Goal: Information Seeking & Learning: Find specific fact

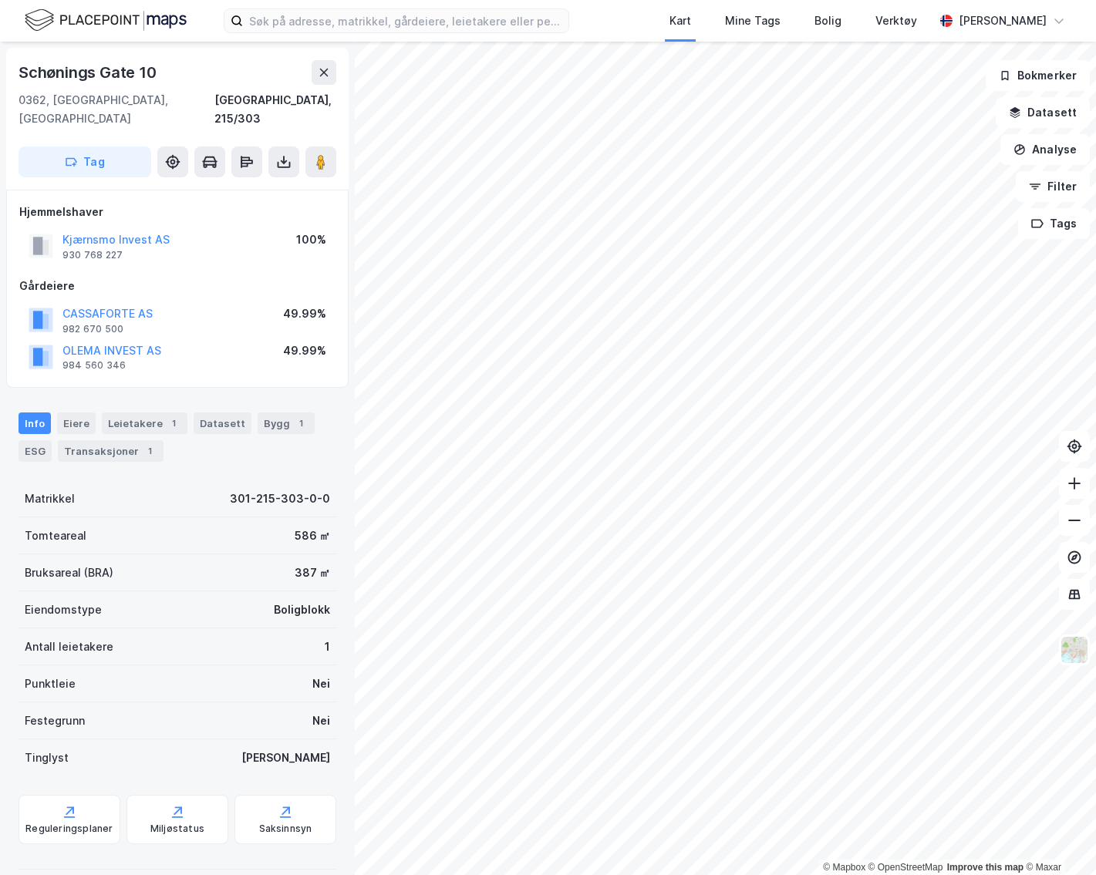
click at [96, 440] on div "Transaksjoner 1" at bounding box center [111, 451] width 106 height 22
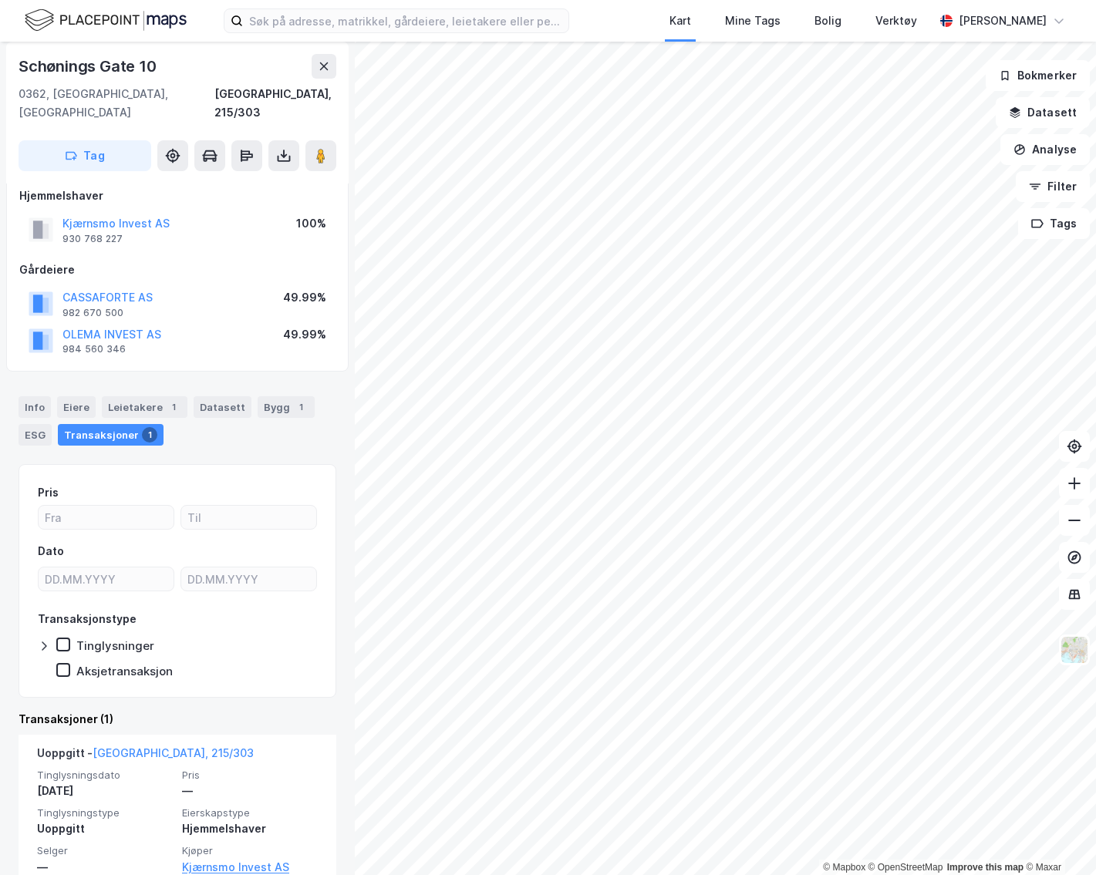
scroll to position [45, 0]
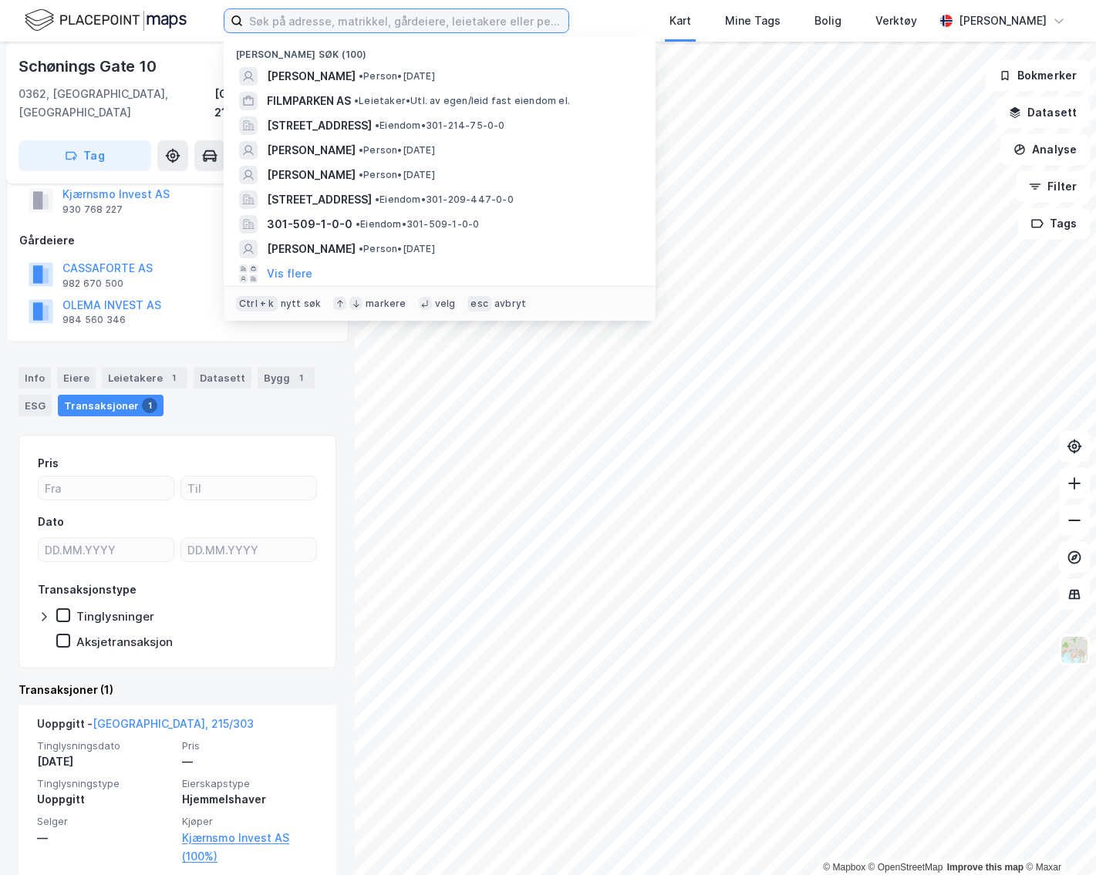
click at [305, 13] on input at bounding box center [405, 20] width 325 height 23
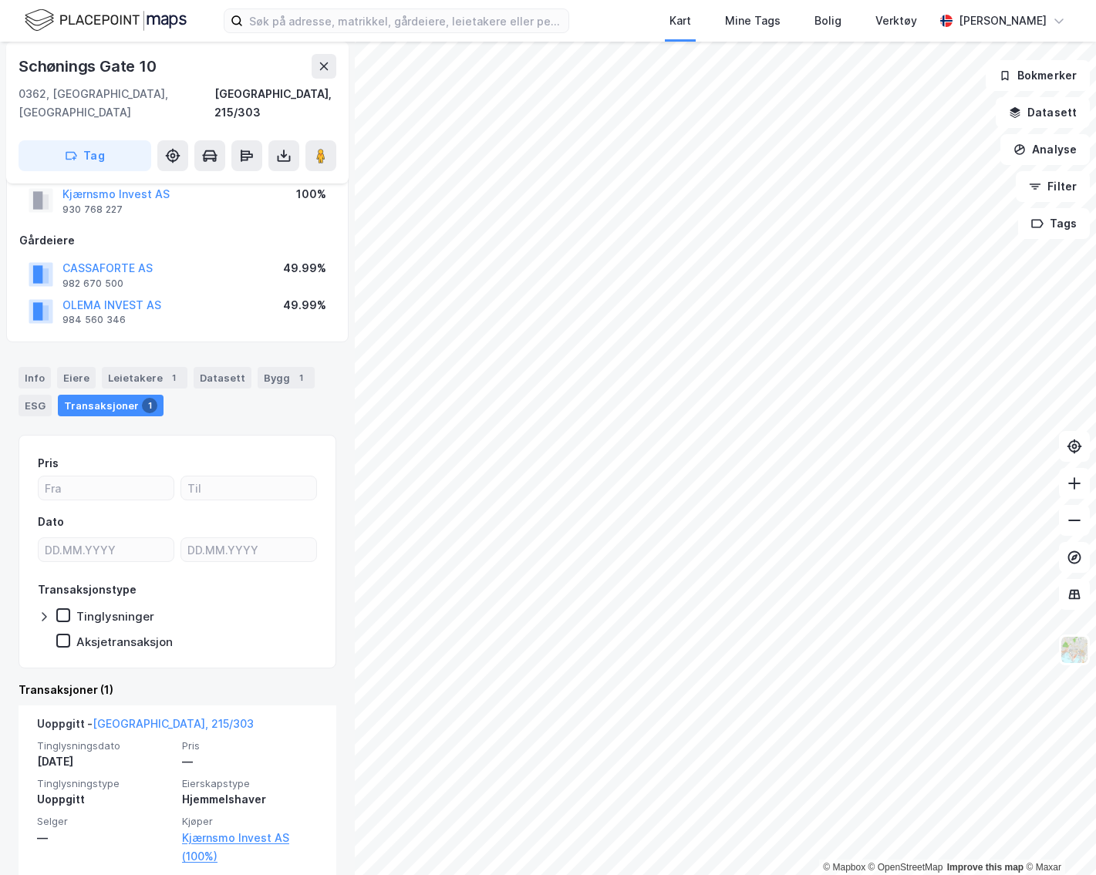
click at [133, 200] on div "Kjærnsmo Invest AS 930 768 227 100%" at bounding box center [177, 200] width 316 height 37
click at [75, 367] on div "Eiere" at bounding box center [76, 378] width 39 height 22
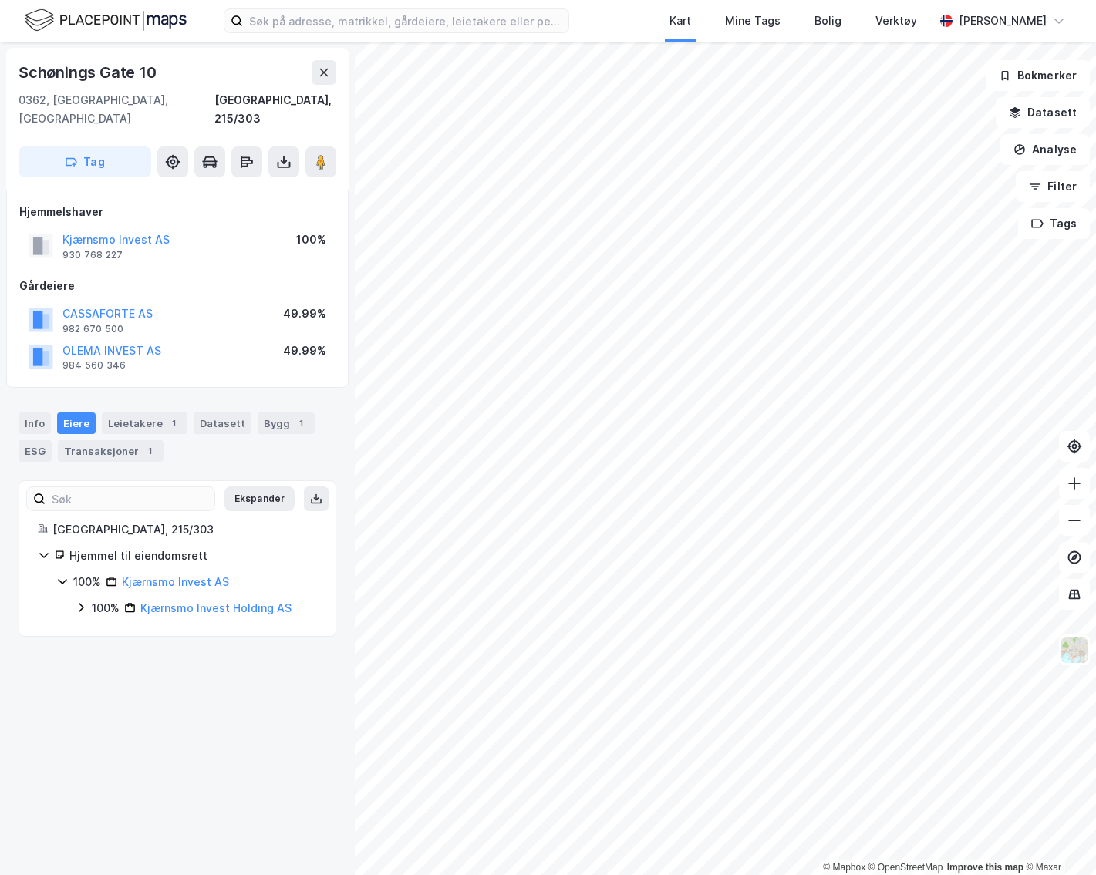
click at [142, 413] on div "Leietakere 1" at bounding box center [145, 424] width 86 height 22
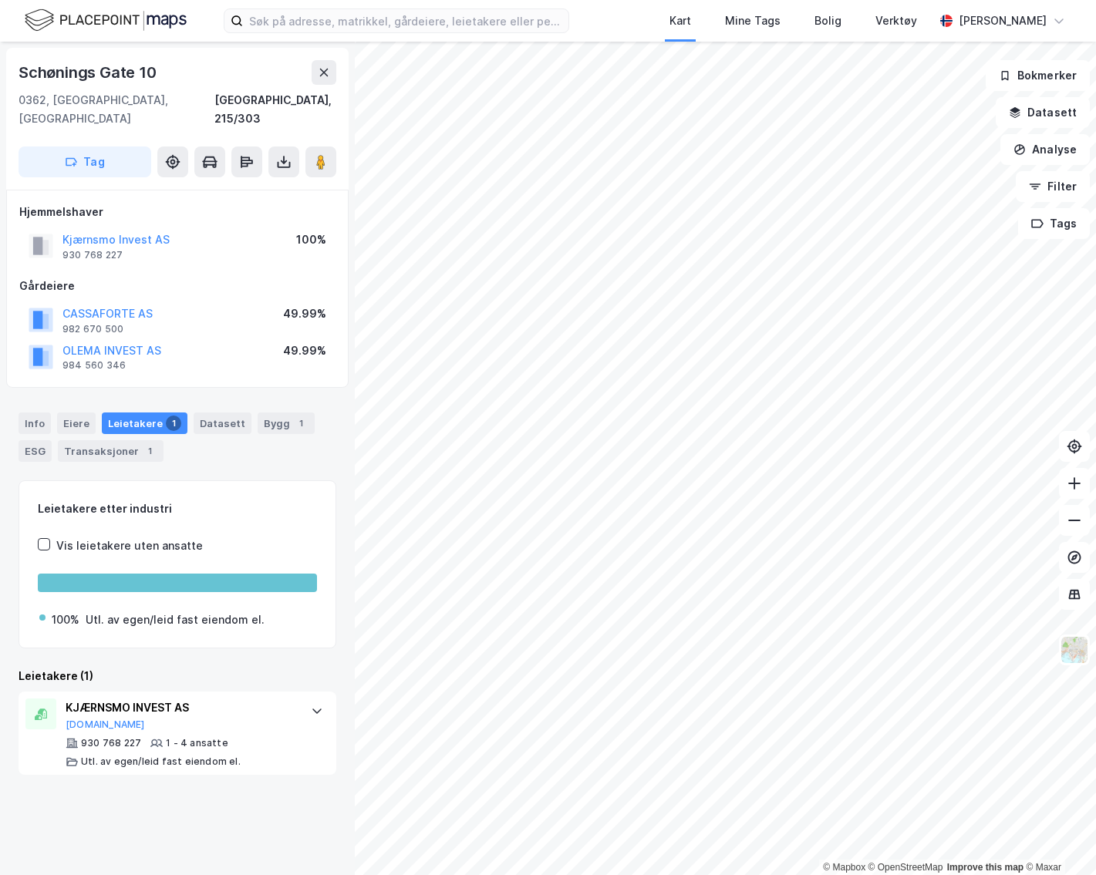
click at [175, 714] on div "KJÆRNSMO INVEST AS Proff.no 930 768 227 1 - 4 ansatte Utl. av egen/leid fast ei…" at bounding box center [181, 733] width 230 height 69
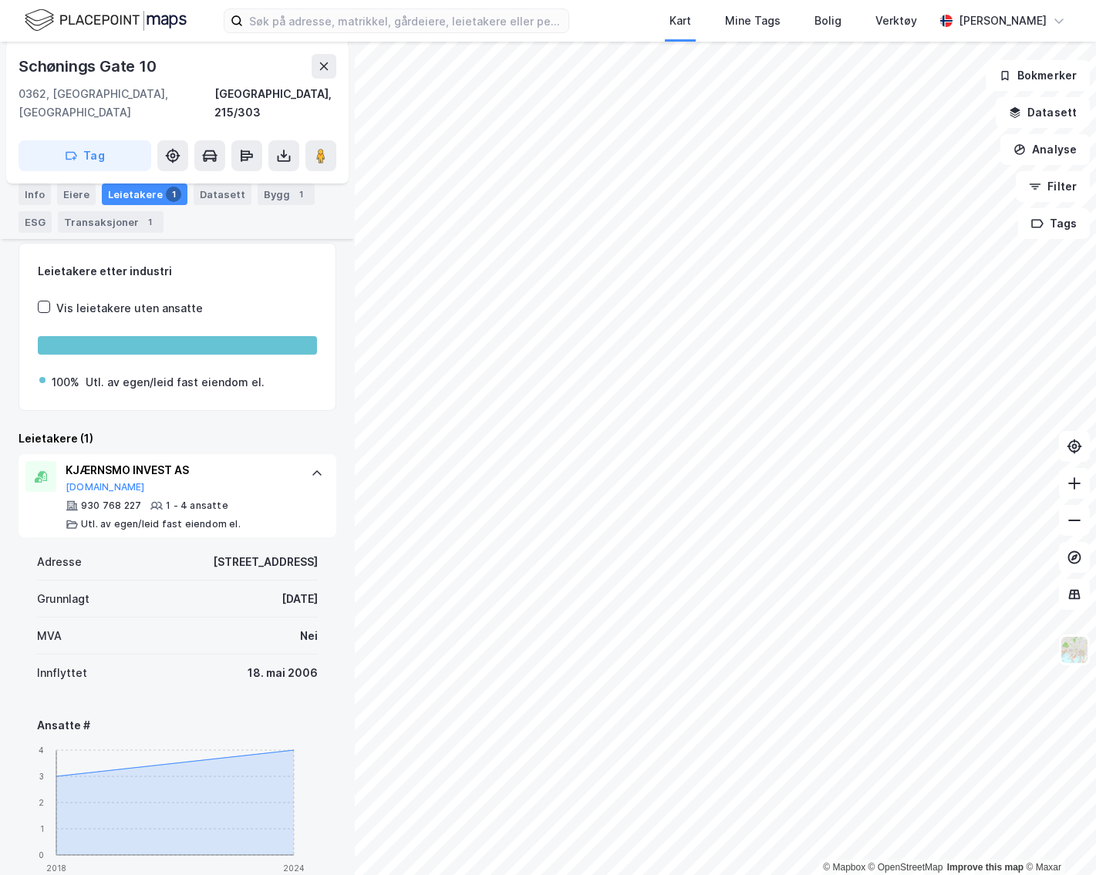
scroll to position [223, 0]
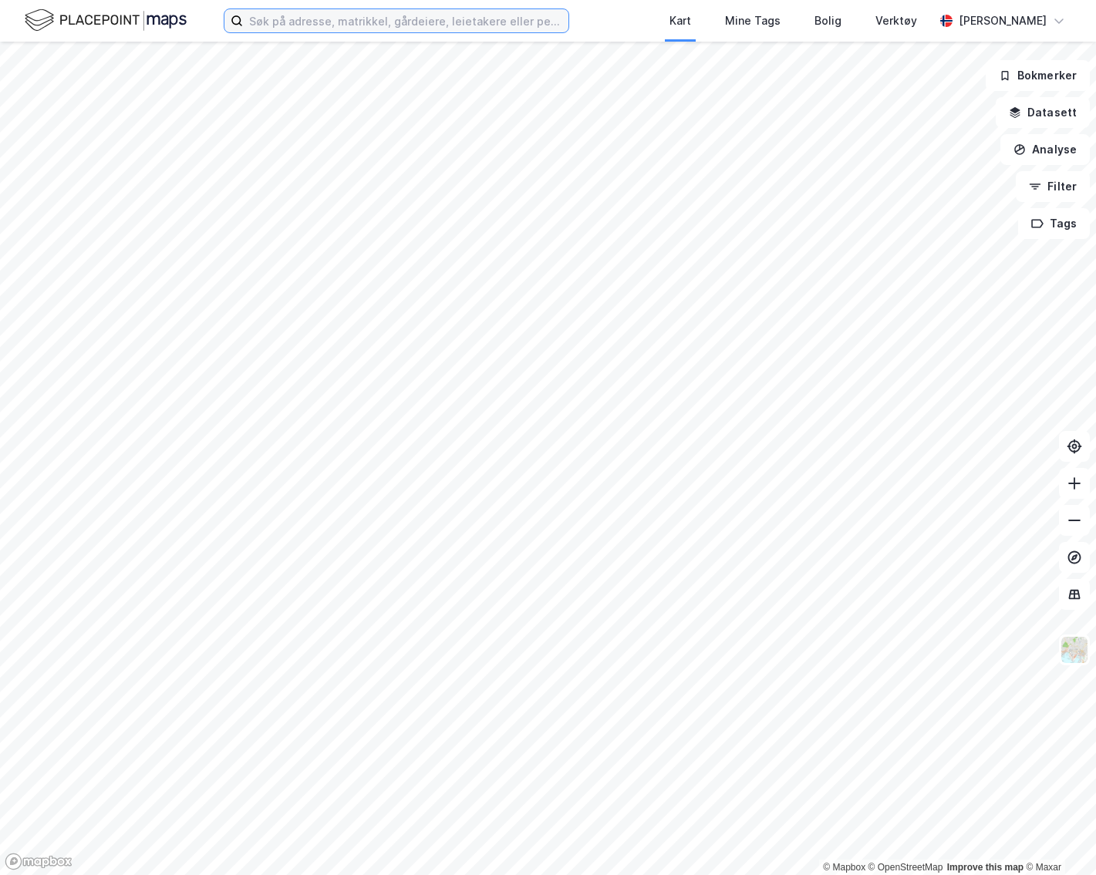
click at [340, 23] on input at bounding box center [405, 20] width 325 height 23
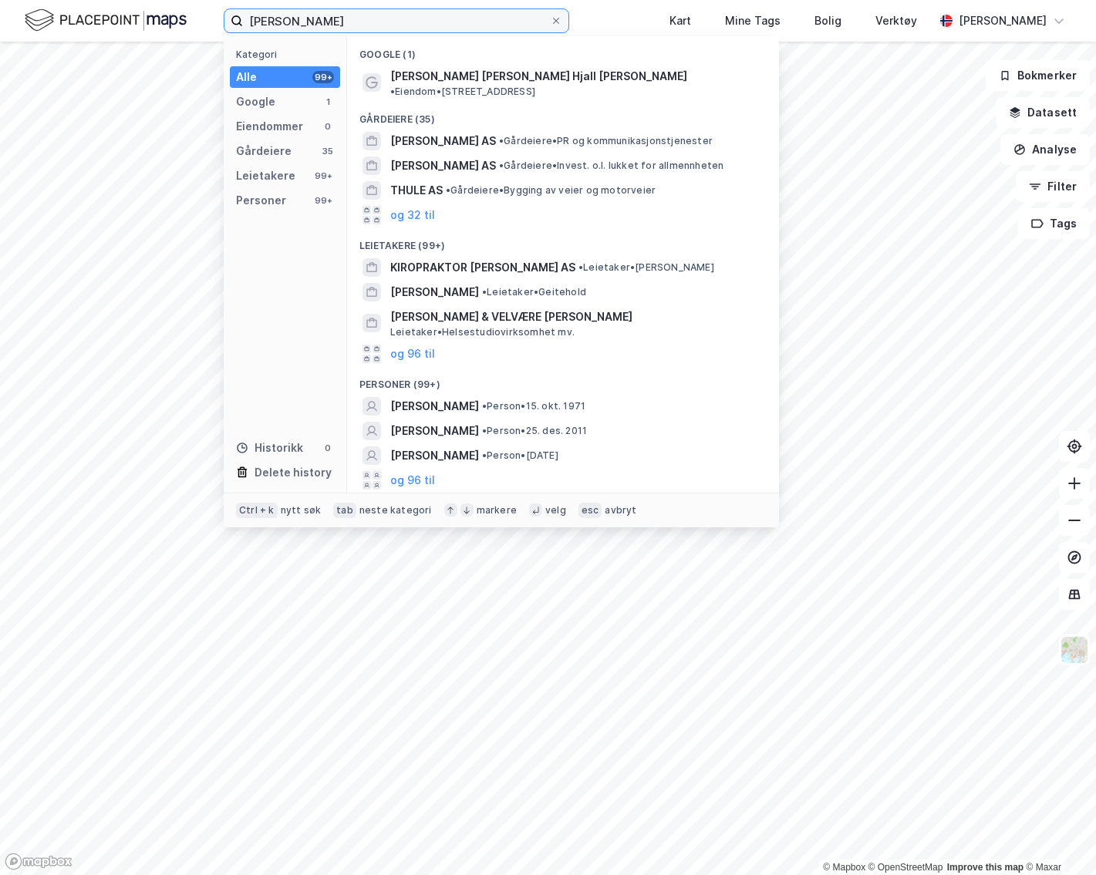
type input "[PERSON_NAME]"
click at [434, 468] on div "og 96 til" at bounding box center [562, 480] width 407 height 25
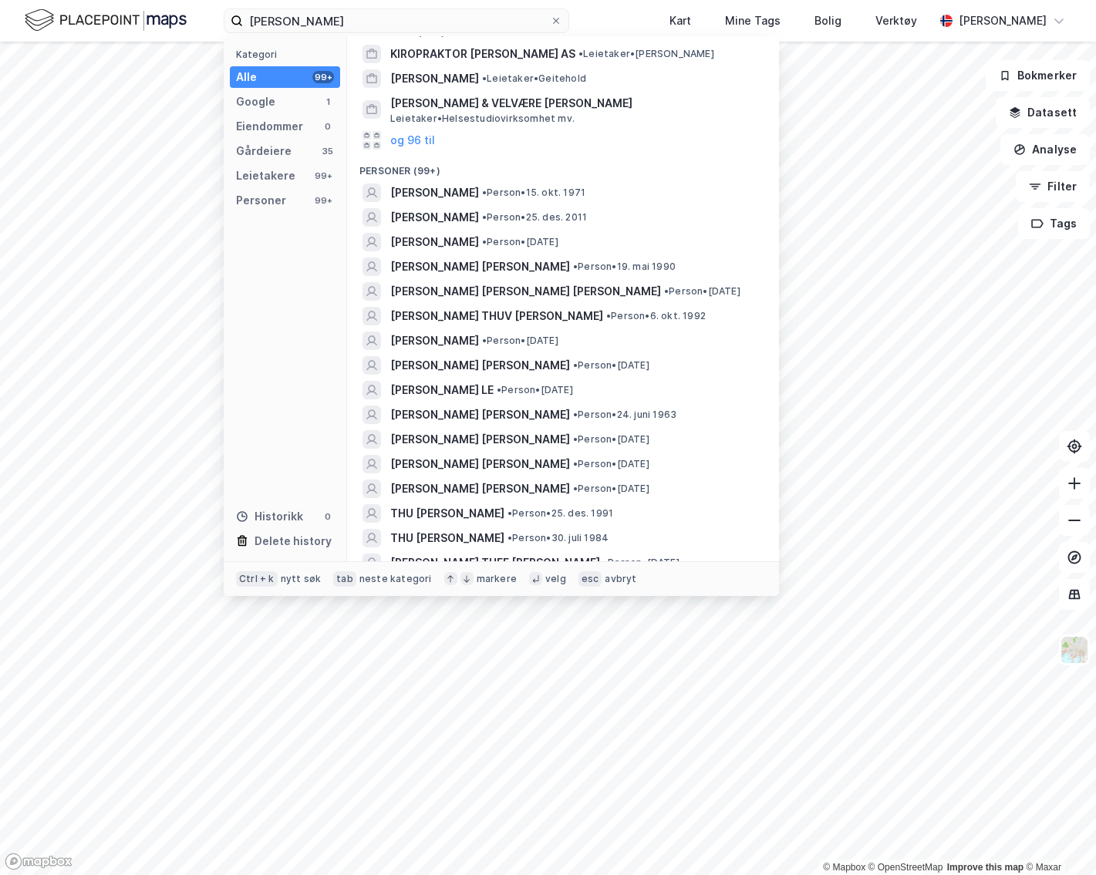
scroll to position [231, 0]
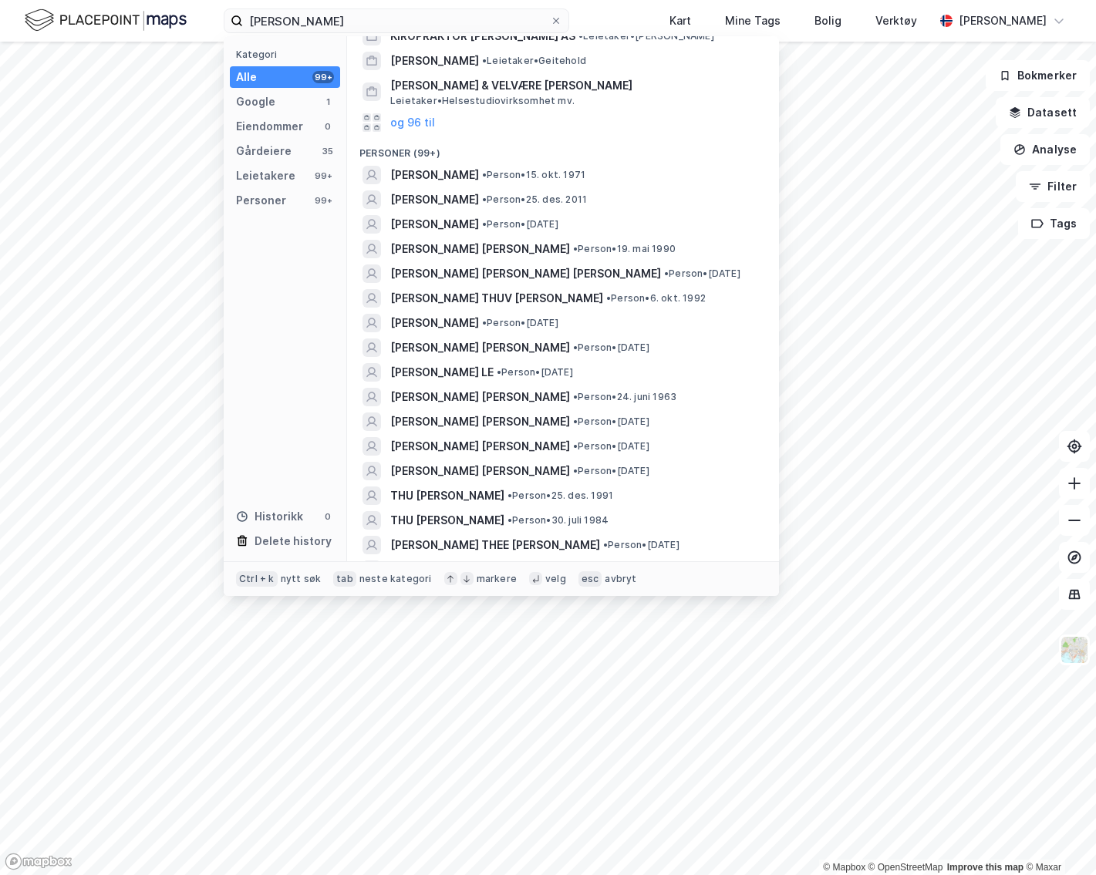
click at [551, 280] on span "[PERSON_NAME] [PERSON_NAME] [PERSON_NAME]" at bounding box center [525, 274] width 271 height 19
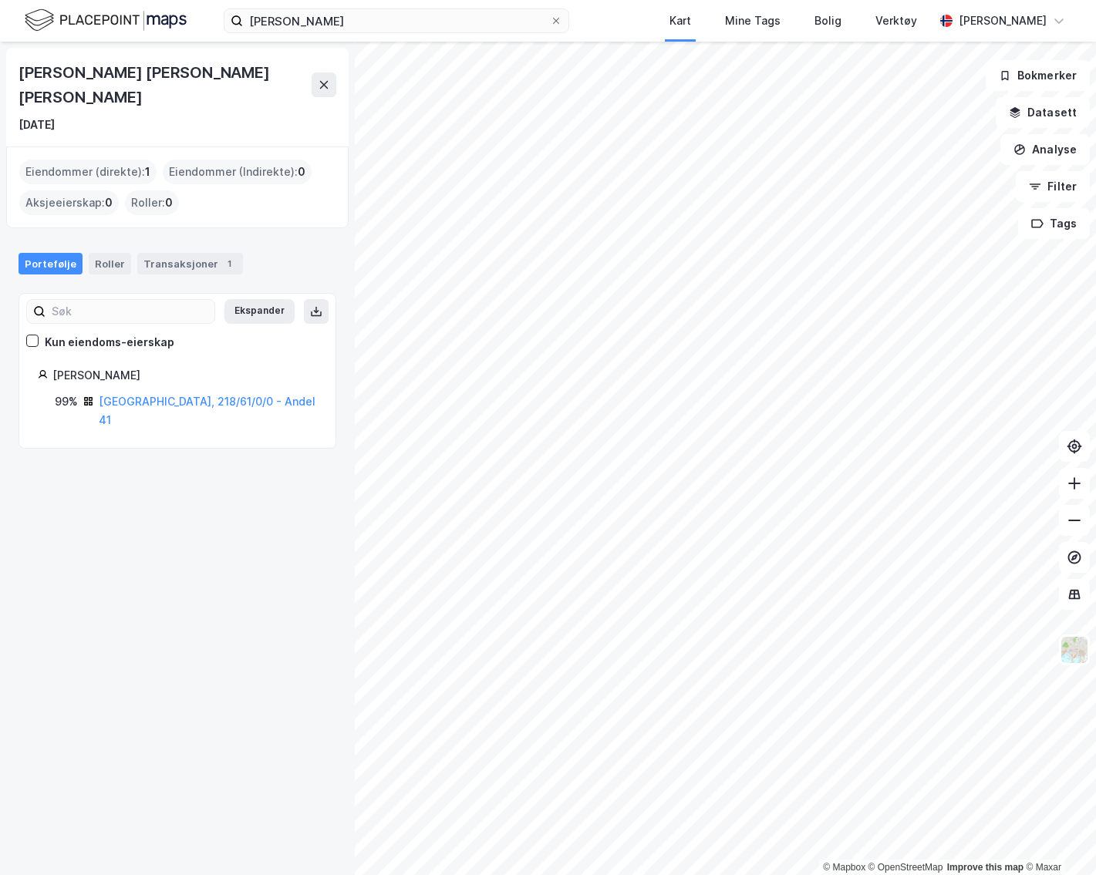
click at [190, 253] on div "Transaksjoner 1" at bounding box center [190, 264] width 106 height 22
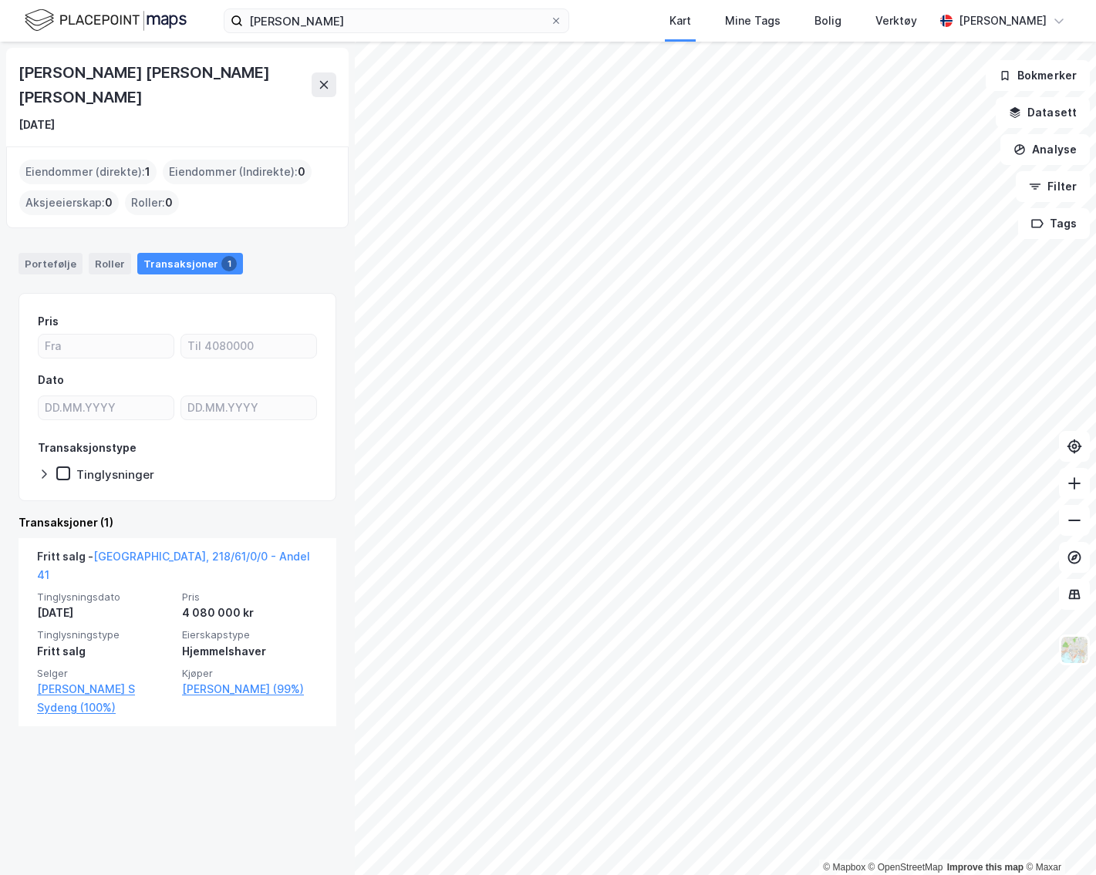
click at [160, 550] on link "[GEOGRAPHIC_DATA], 218/61/0/0 - Andel 41" at bounding box center [173, 566] width 273 height 32
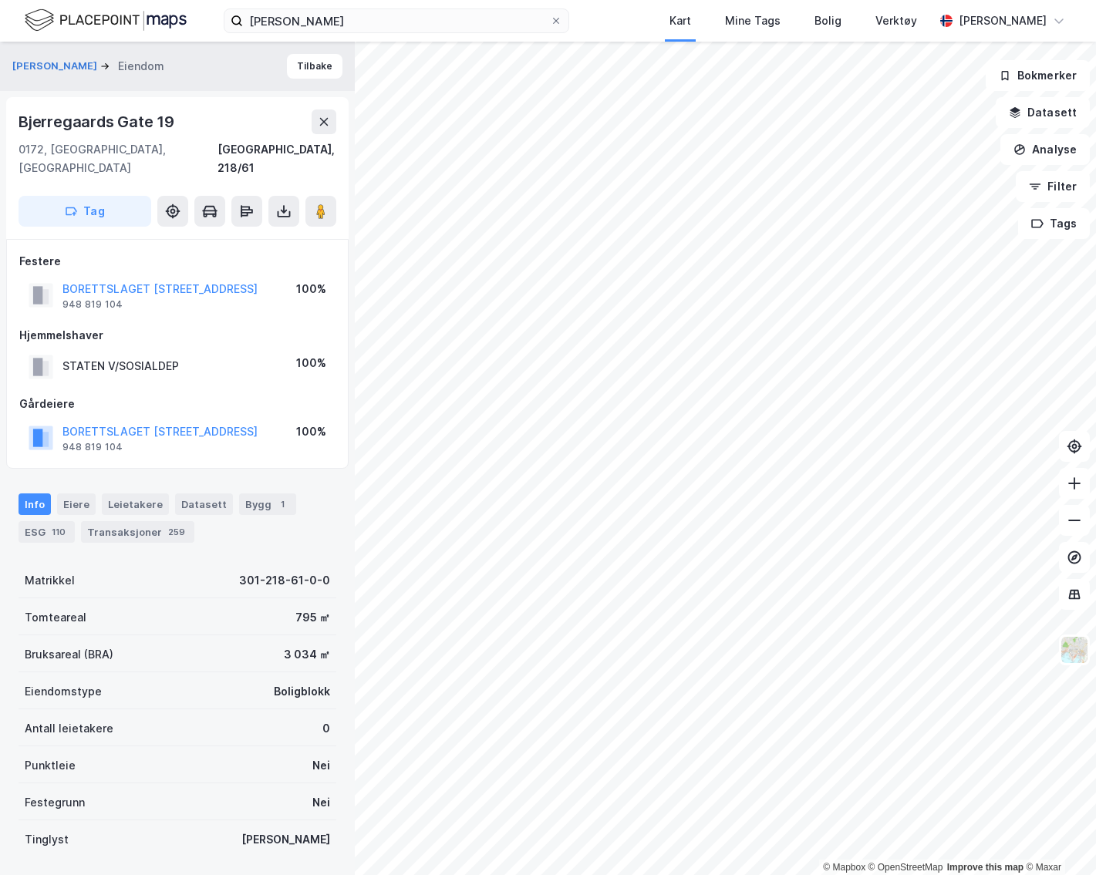
click at [69, 131] on div "Bjerregaards Gate 19" at bounding box center [98, 122] width 159 height 25
copy div "Bjerregaards Gate 19"
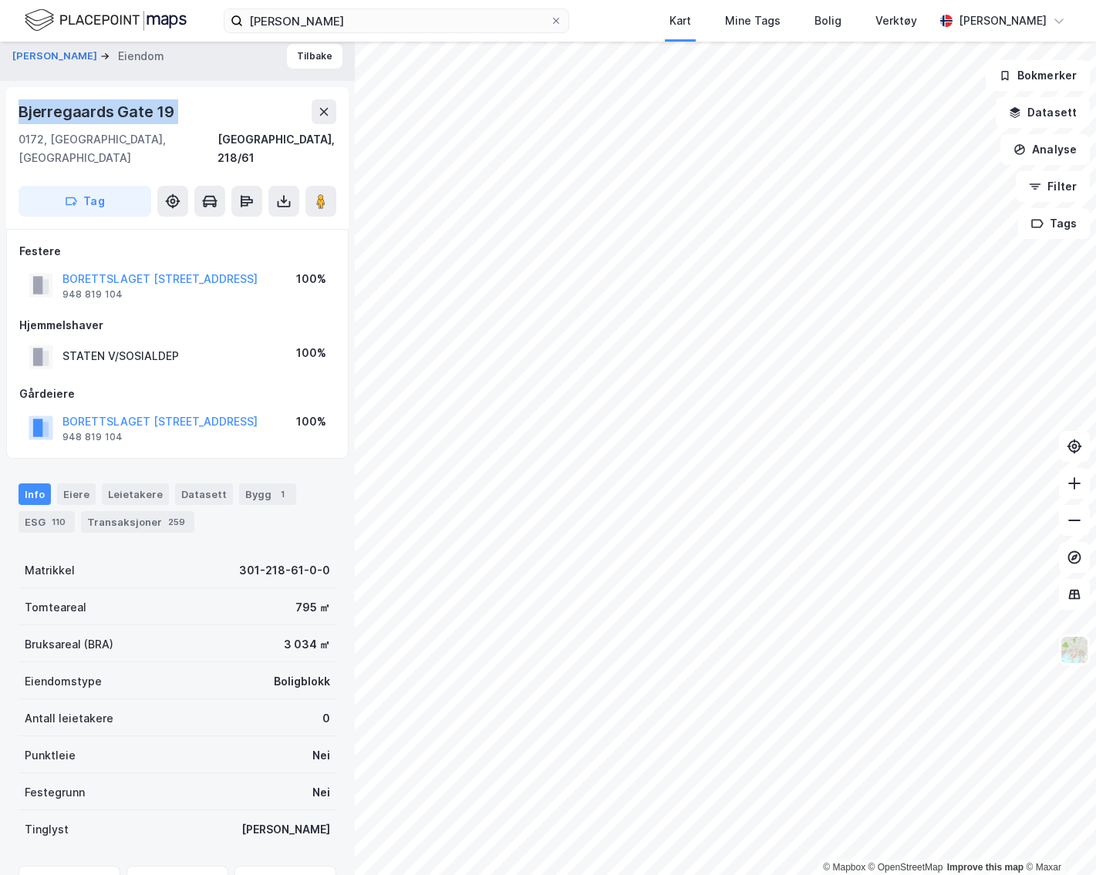
scroll to position [5, 0]
